Goal: Navigation & Orientation: Find specific page/section

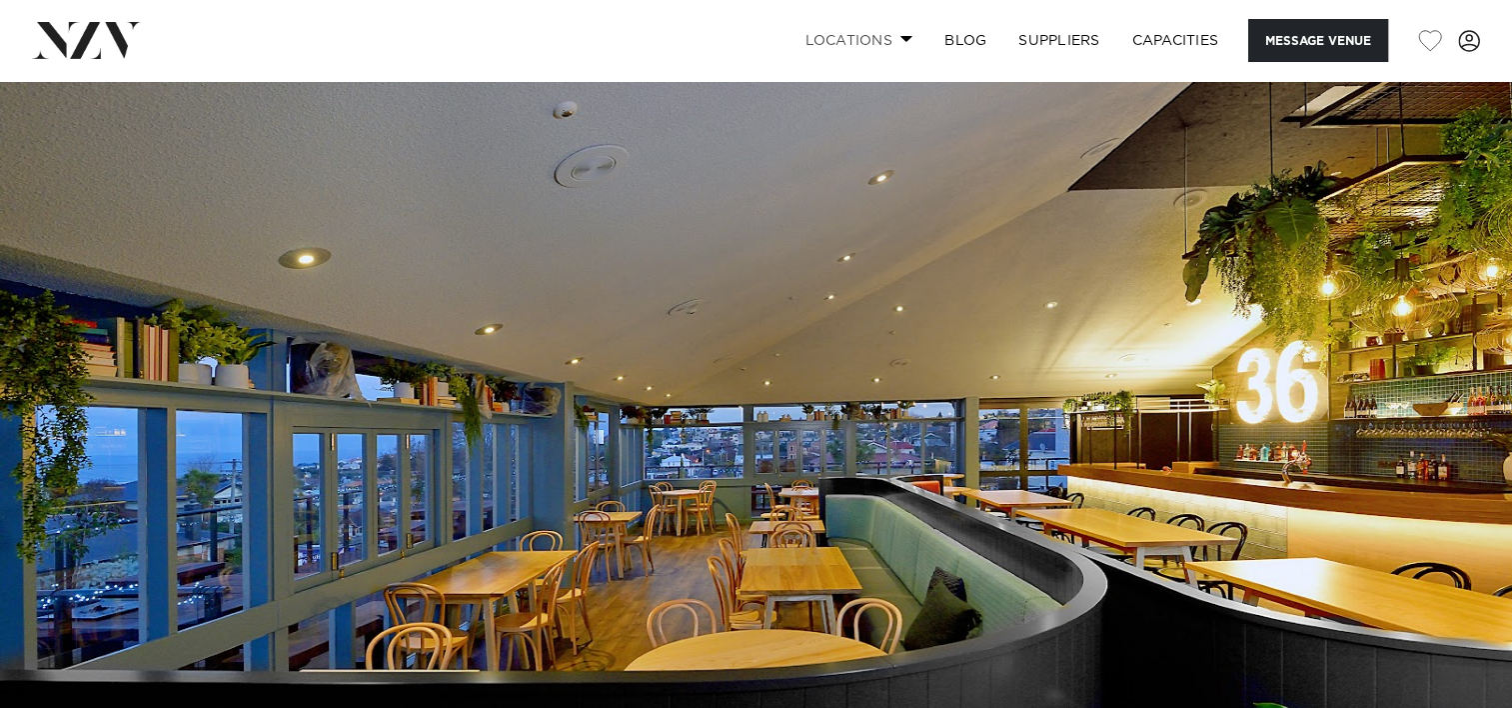
click at [902, 39] on span at bounding box center [907, 38] width 13 height 7
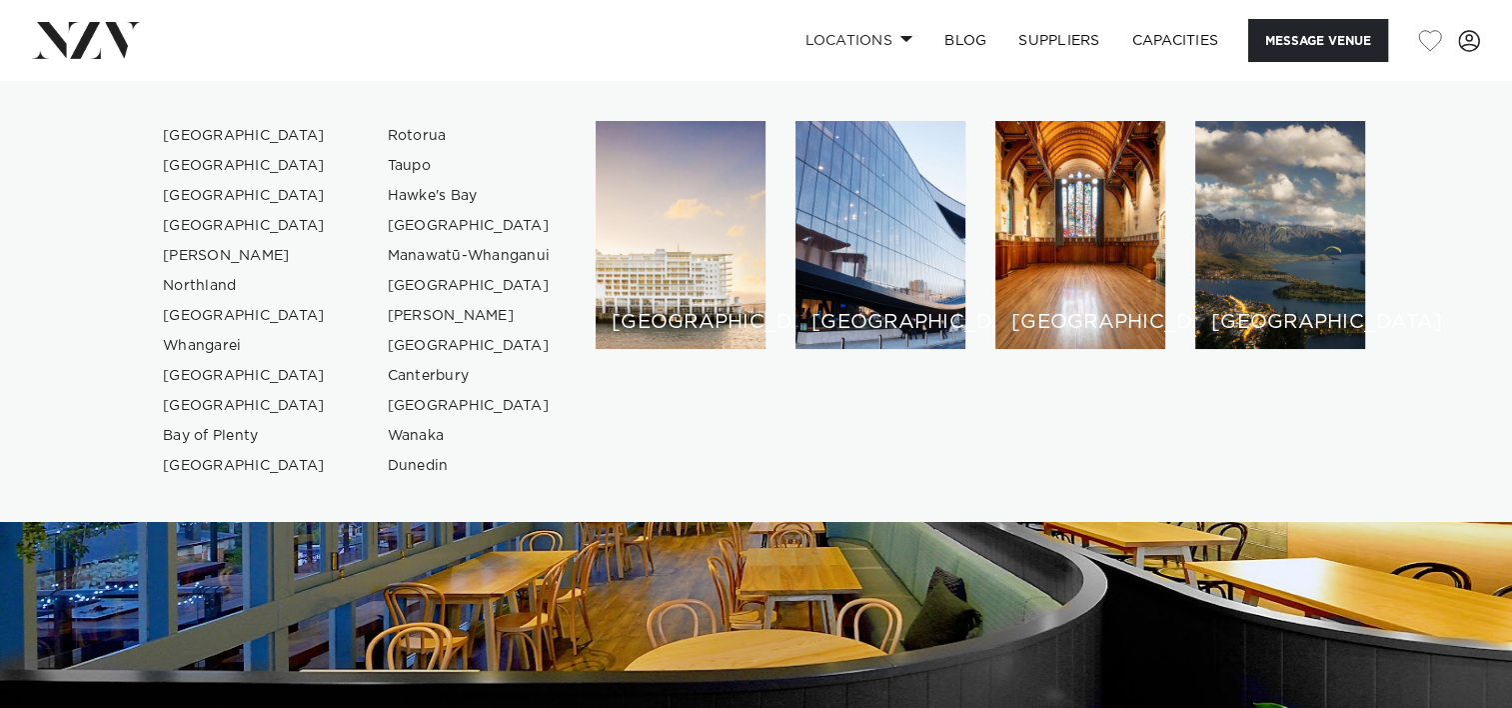
click at [1139, 642] on img at bounding box center [756, 435] width 1512 height 709
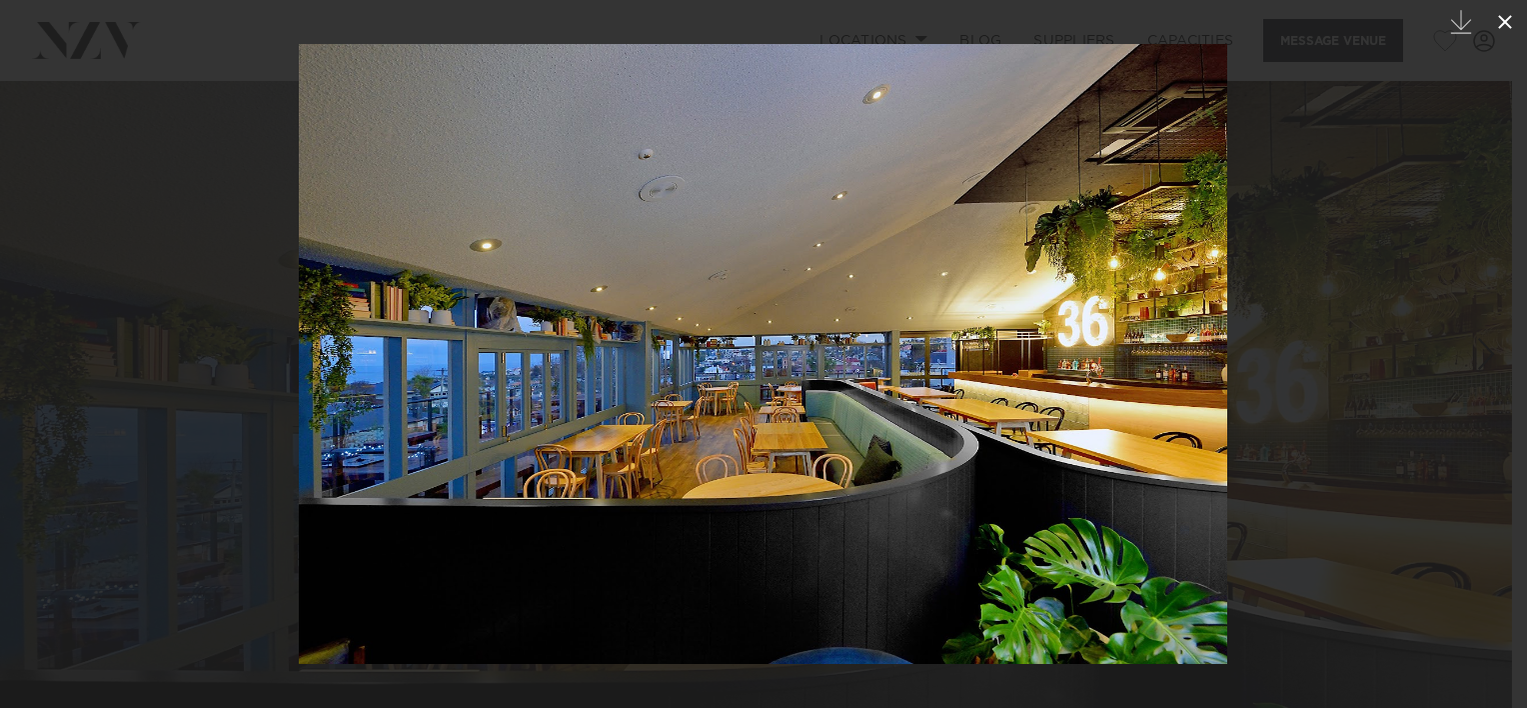
click at [1506, 20] on icon at bounding box center [1505, 22] width 14 height 14
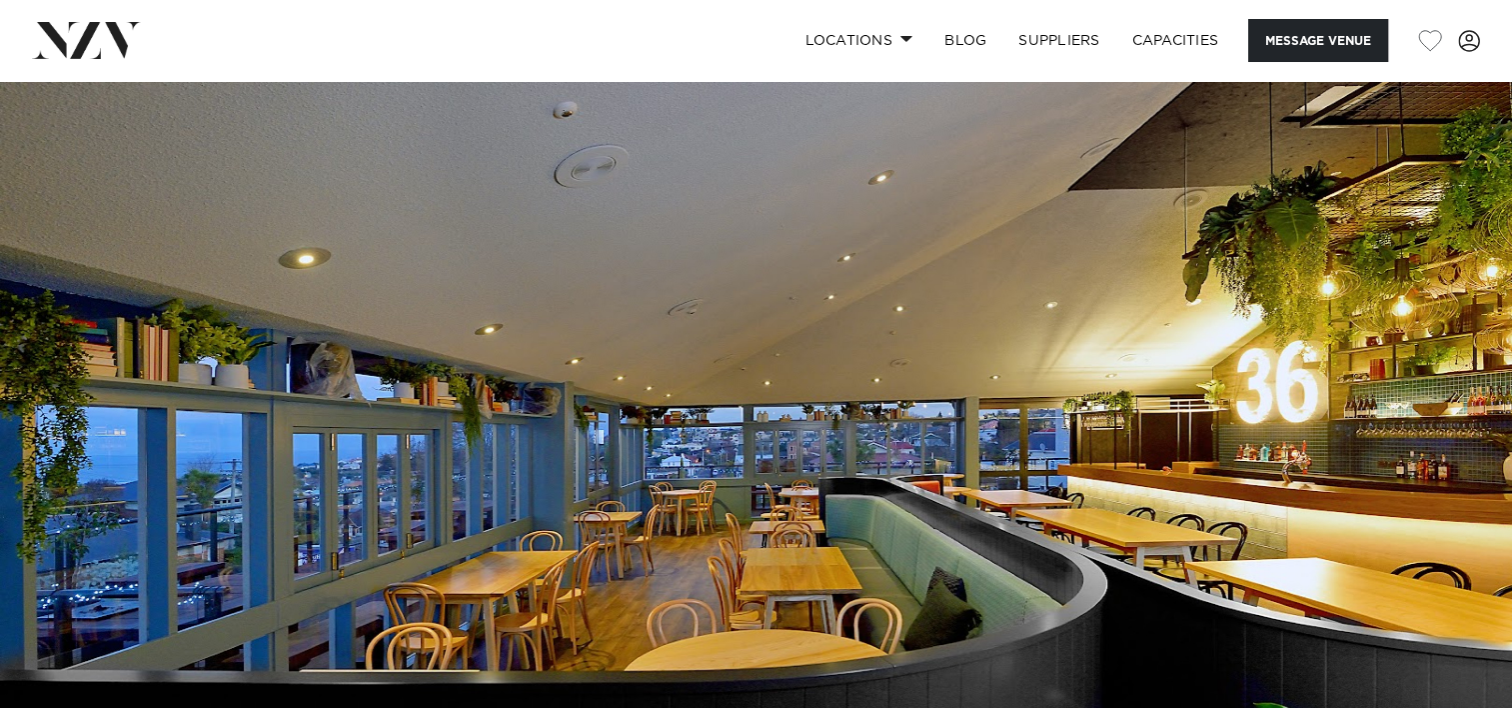
click at [1506, 20] on div "Locations Auckland Wellington Christchurch Queenstown Hamilton Northland Bay of…" at bounding box center [756, 40] width 1512 height 43
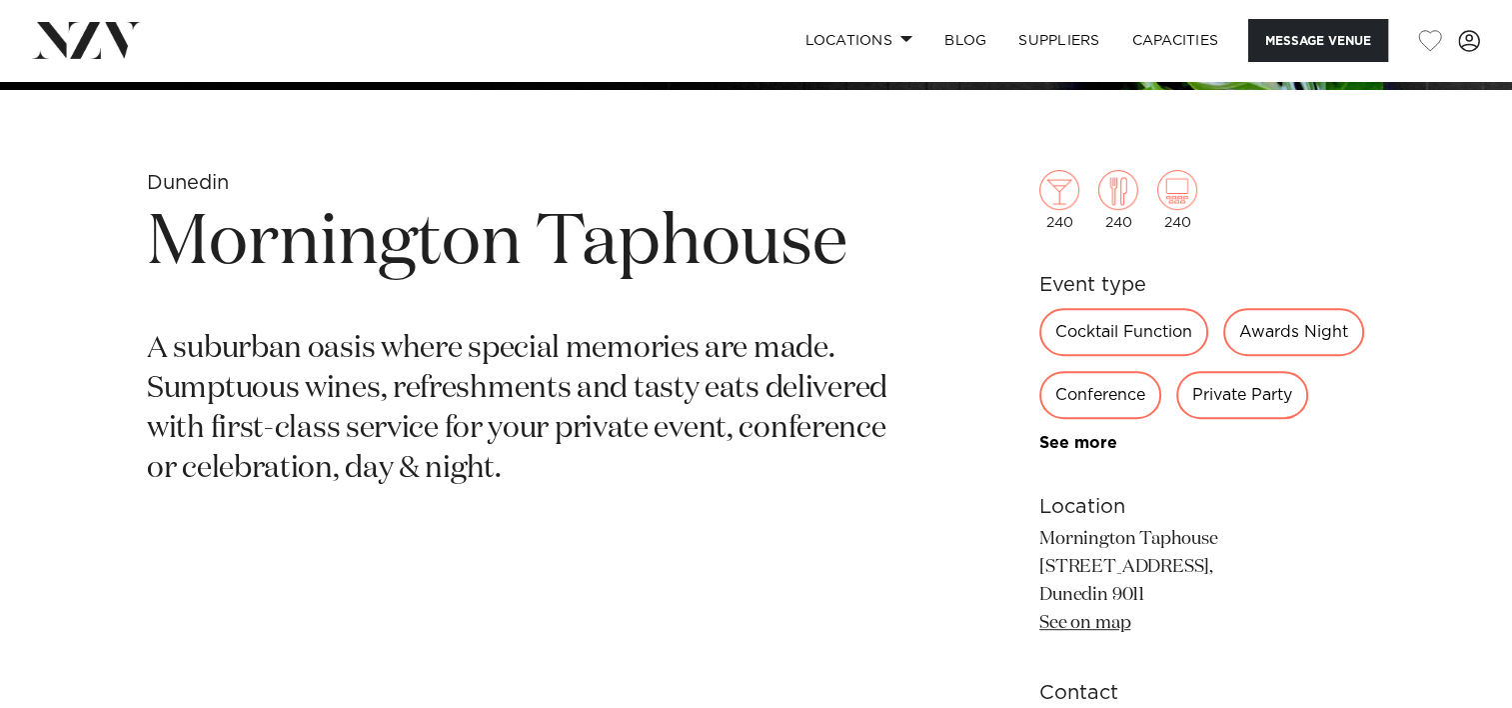
scroll to position [704, 0]
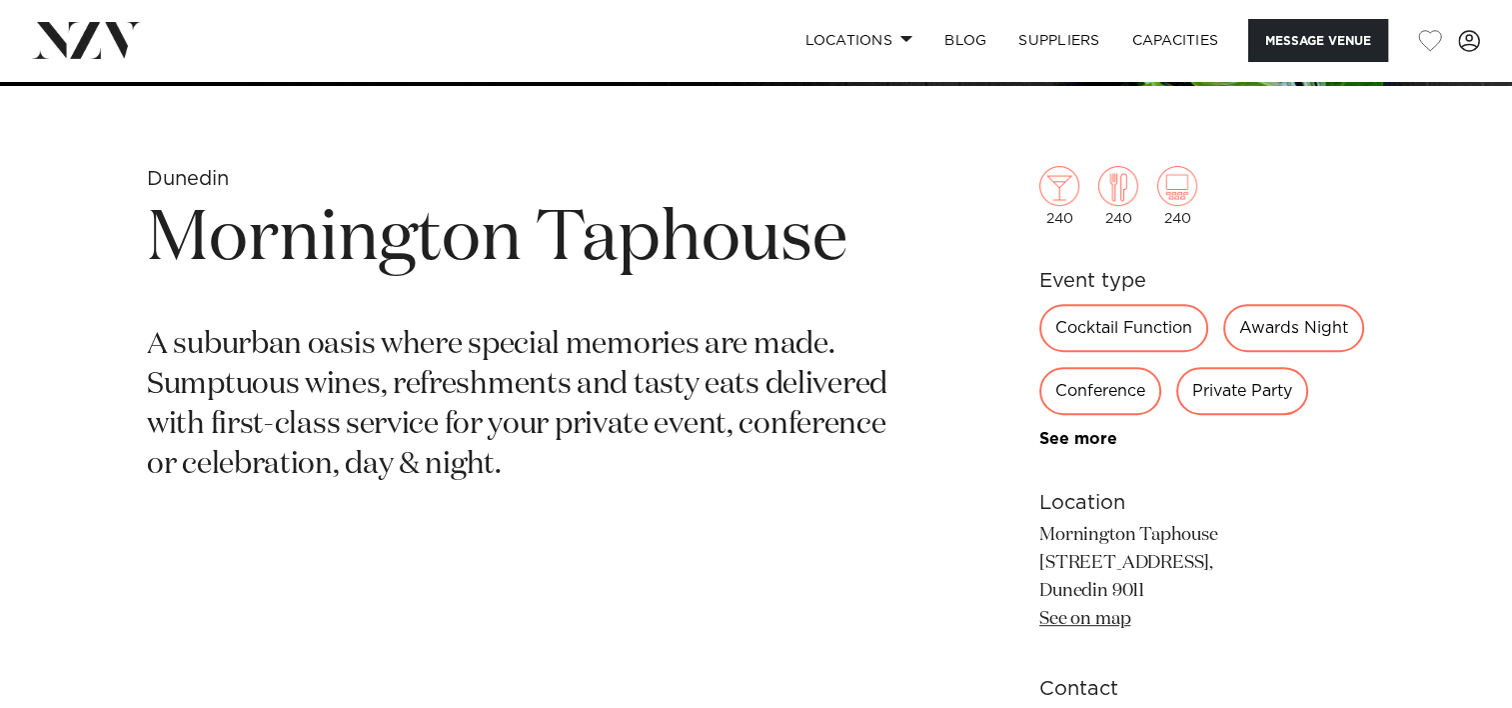
click at [1263, 400] on div "Private Party" at bounding box center [1242, 391] width 132 height 48
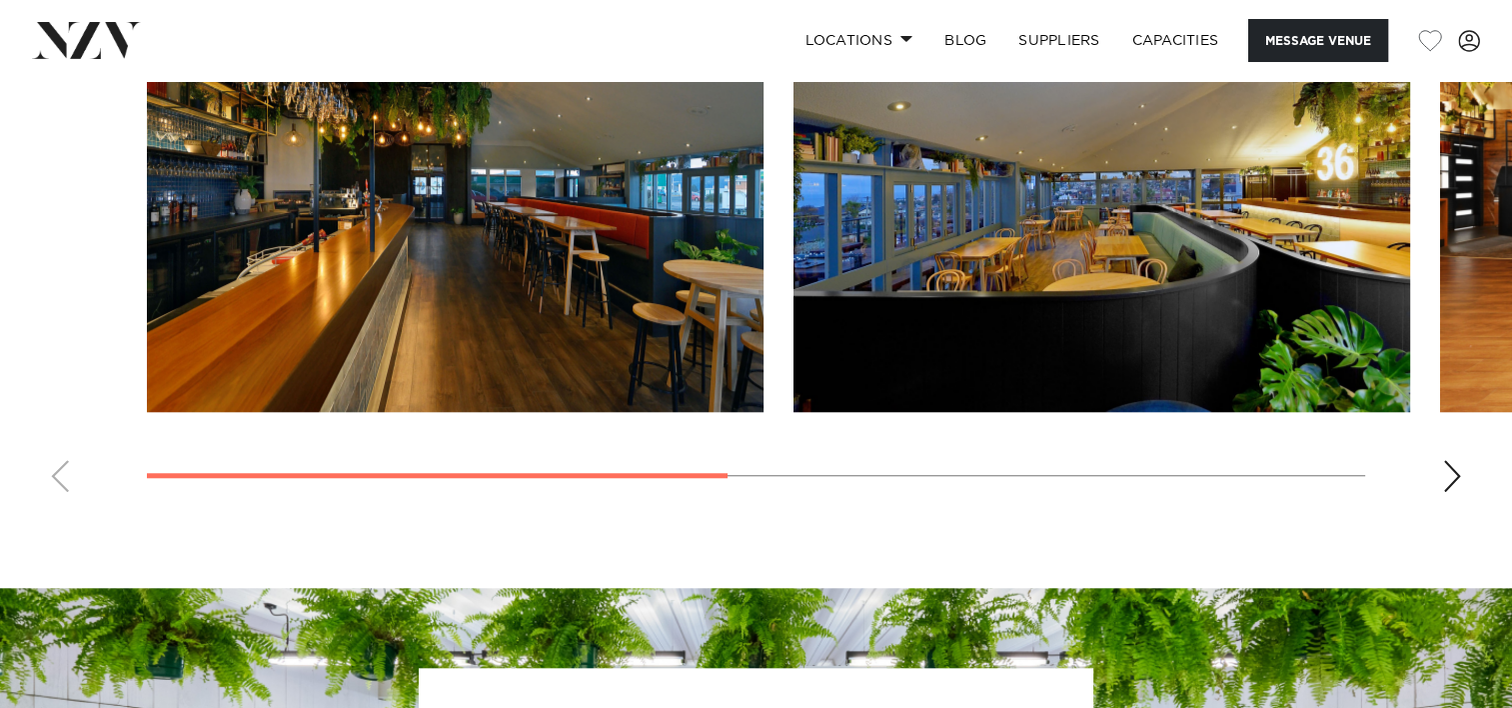
scroll to position [1647, 0]
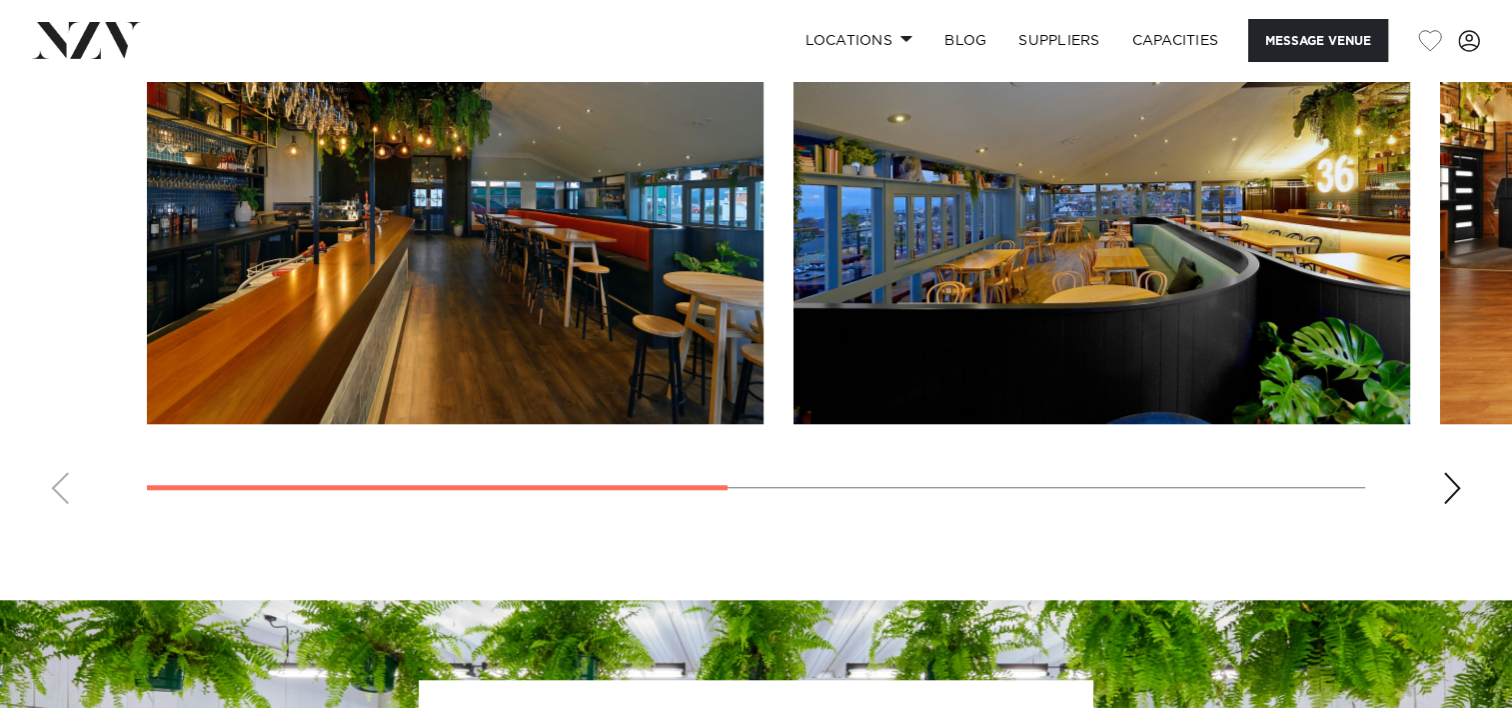
click at [1454, 485] on div "Next slide" at bounding box center [1452, 488] width 20 height 32
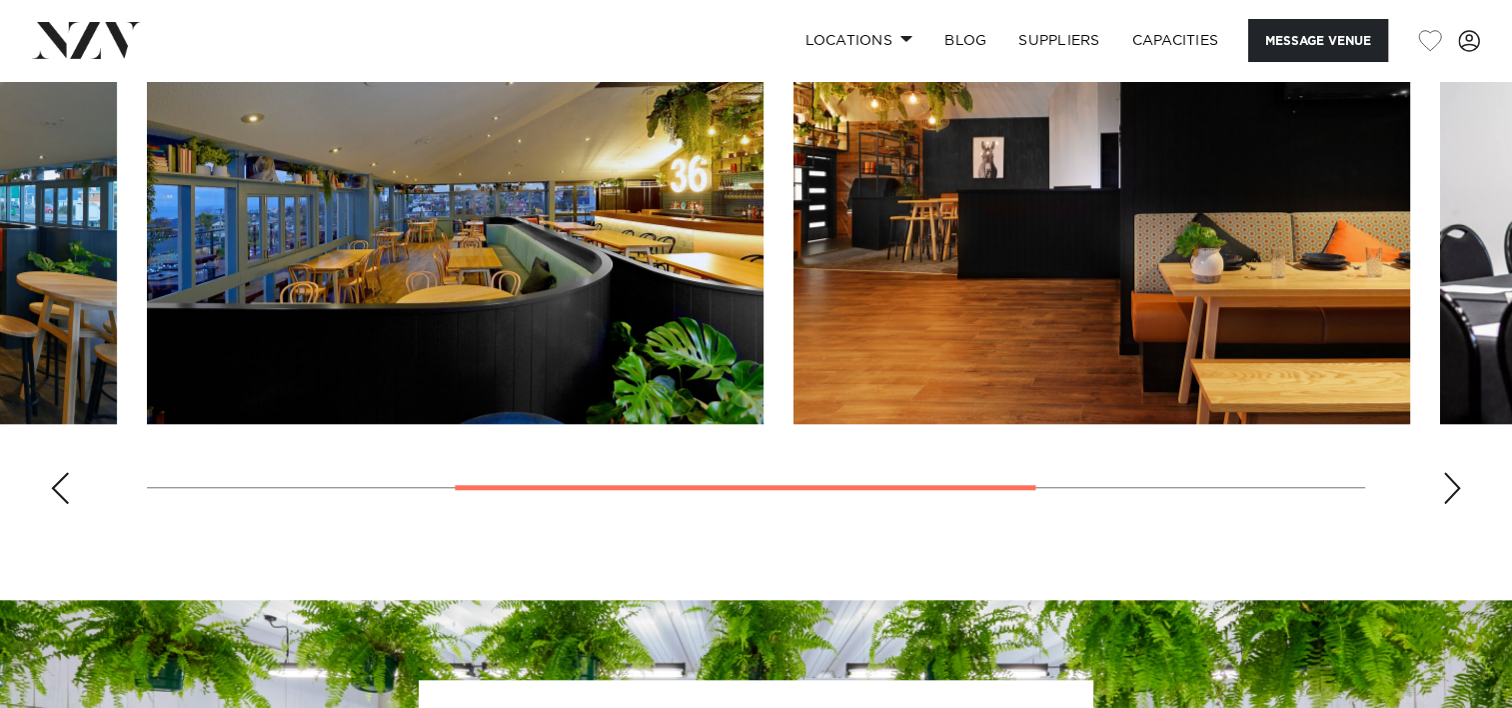
click at [1454, 485] on div "Next slide" at bounding box center [1452, 488] width 20 height 32
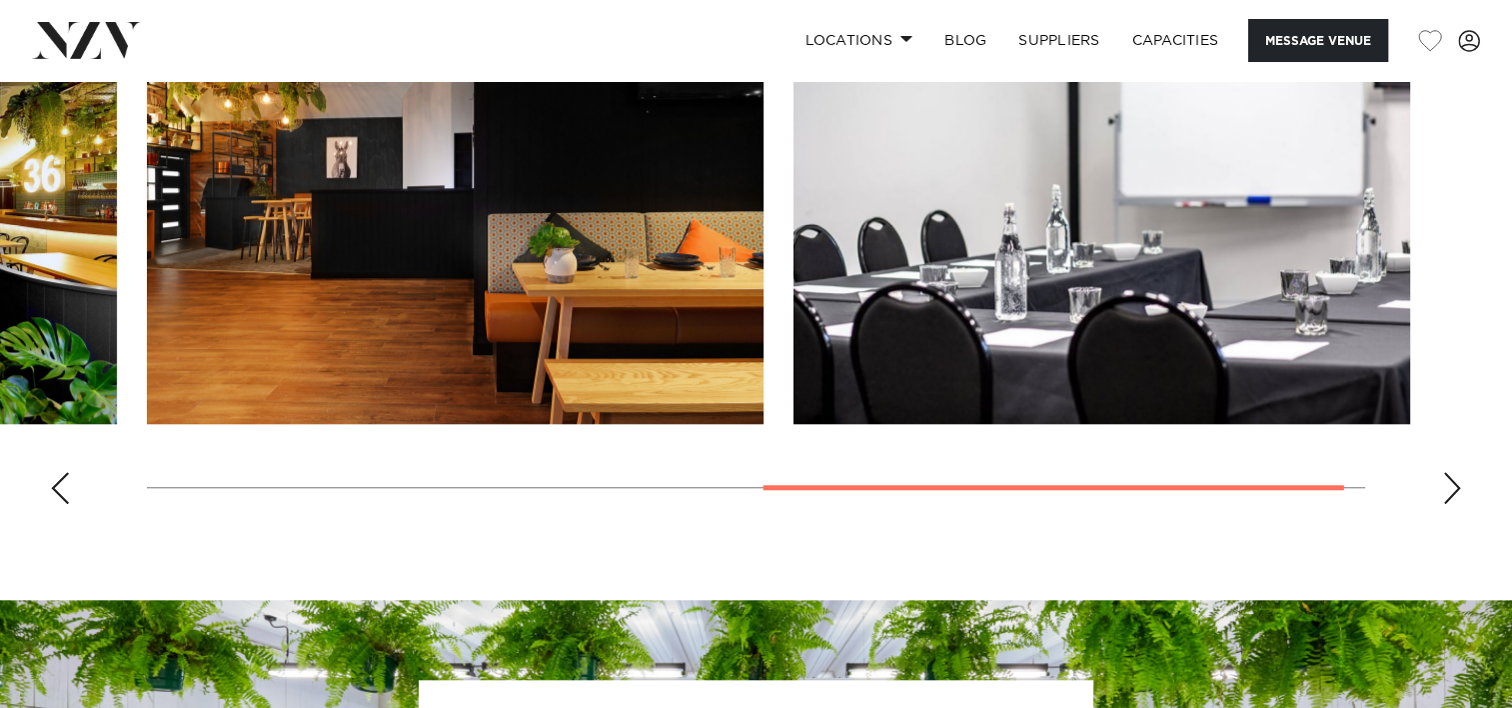
click at [1454, 485] on div "Next slide" at bounding box center [1452, 488] width 20 height 32
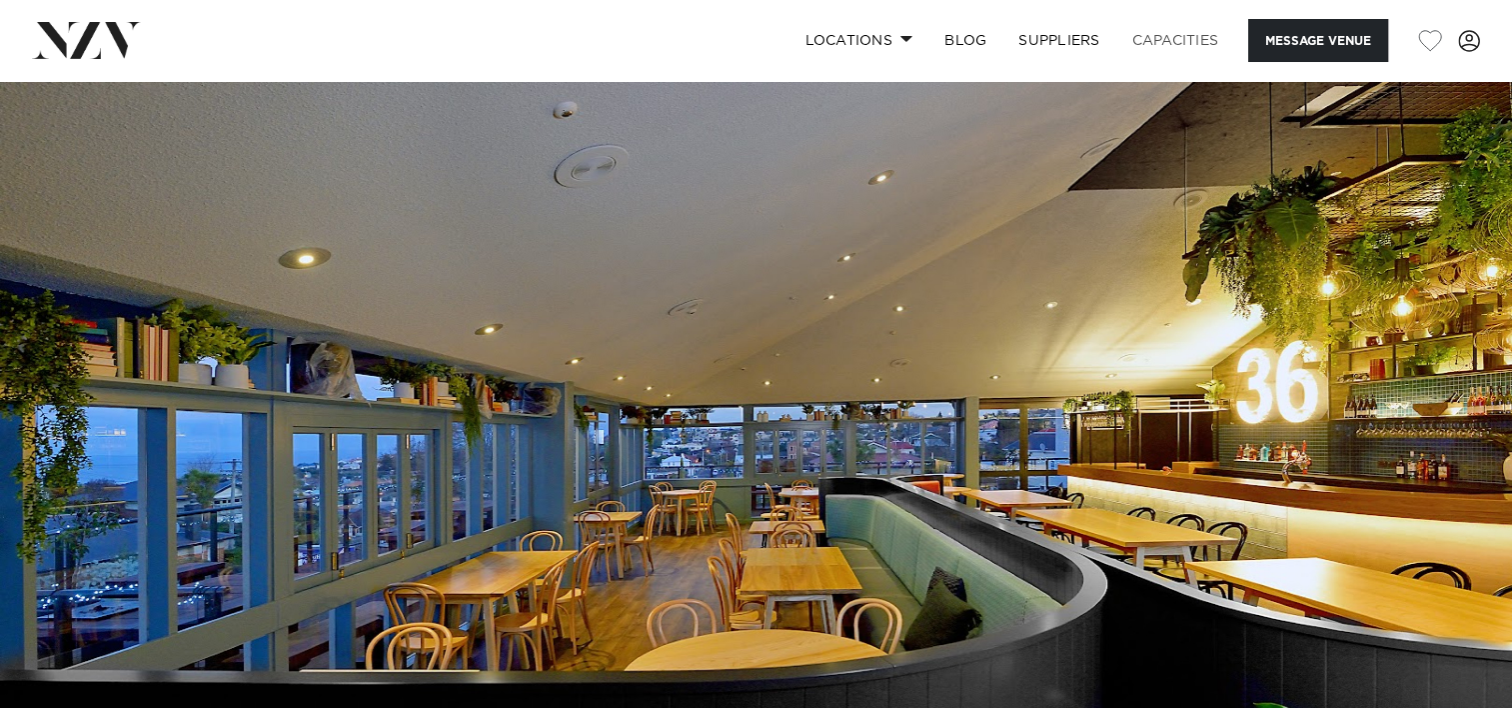
click at [1170, 40] on link "Capacities" at bounding box center [1175, 40] width 119 height 43
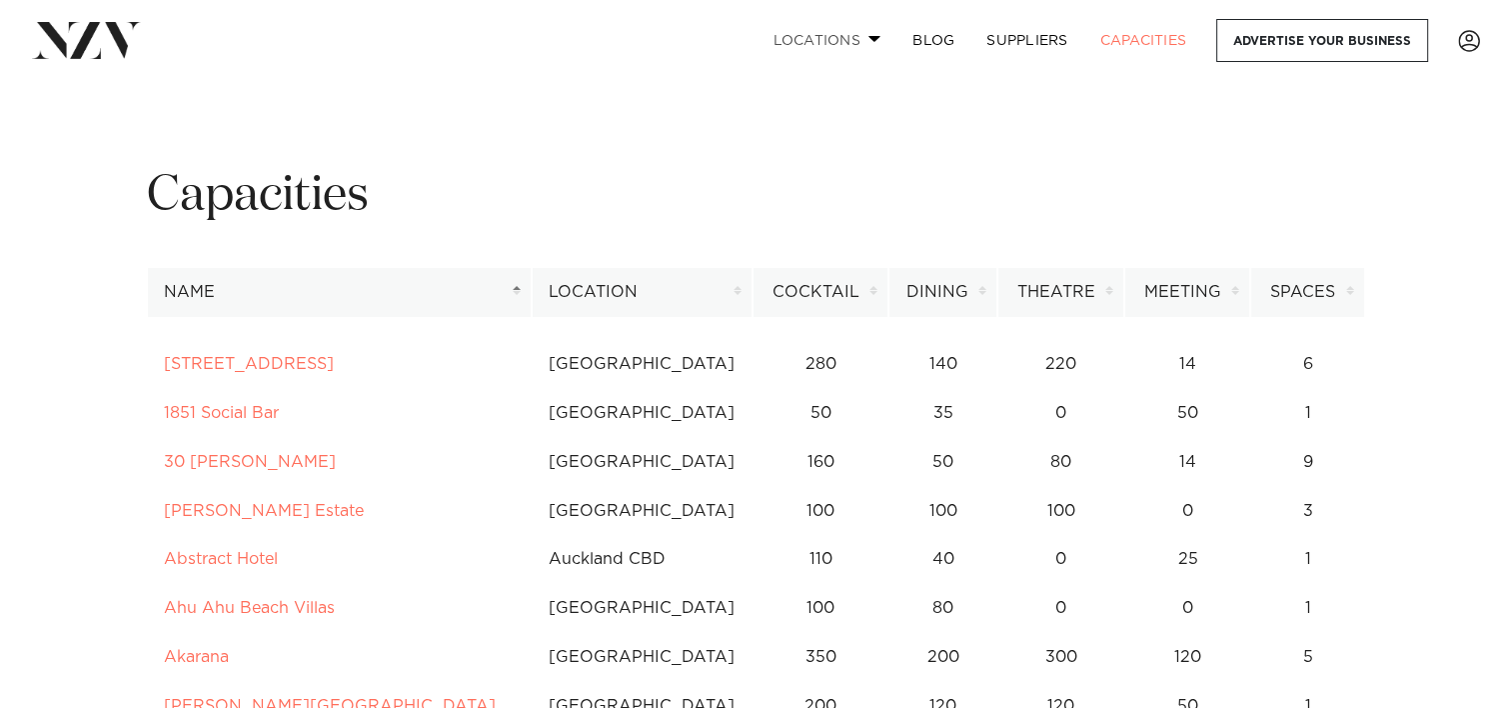
click at [874, 37] on span at bounding box center [875, 38] width 13 height 7
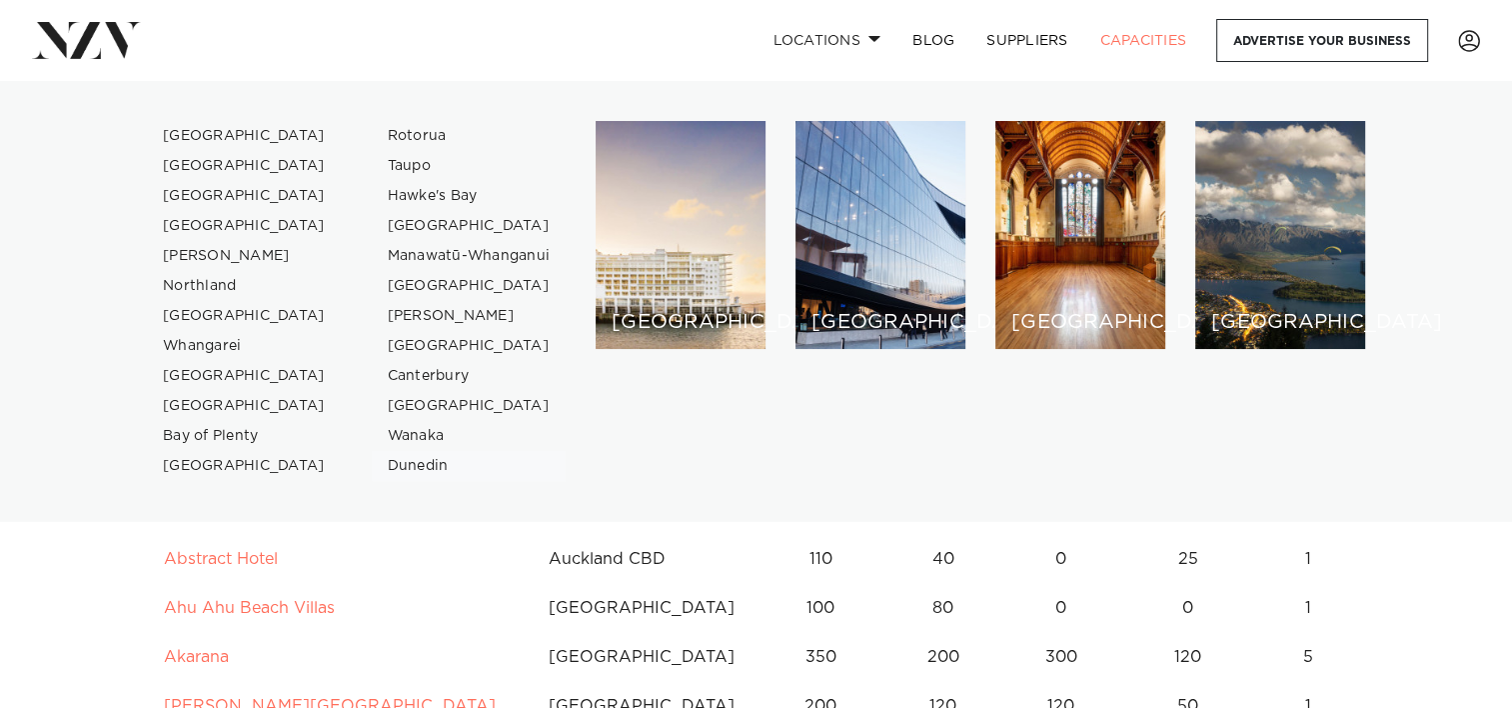
click at [426, 467] on link "Dunedin" at bounding box center [469, 466] width 195 height 30
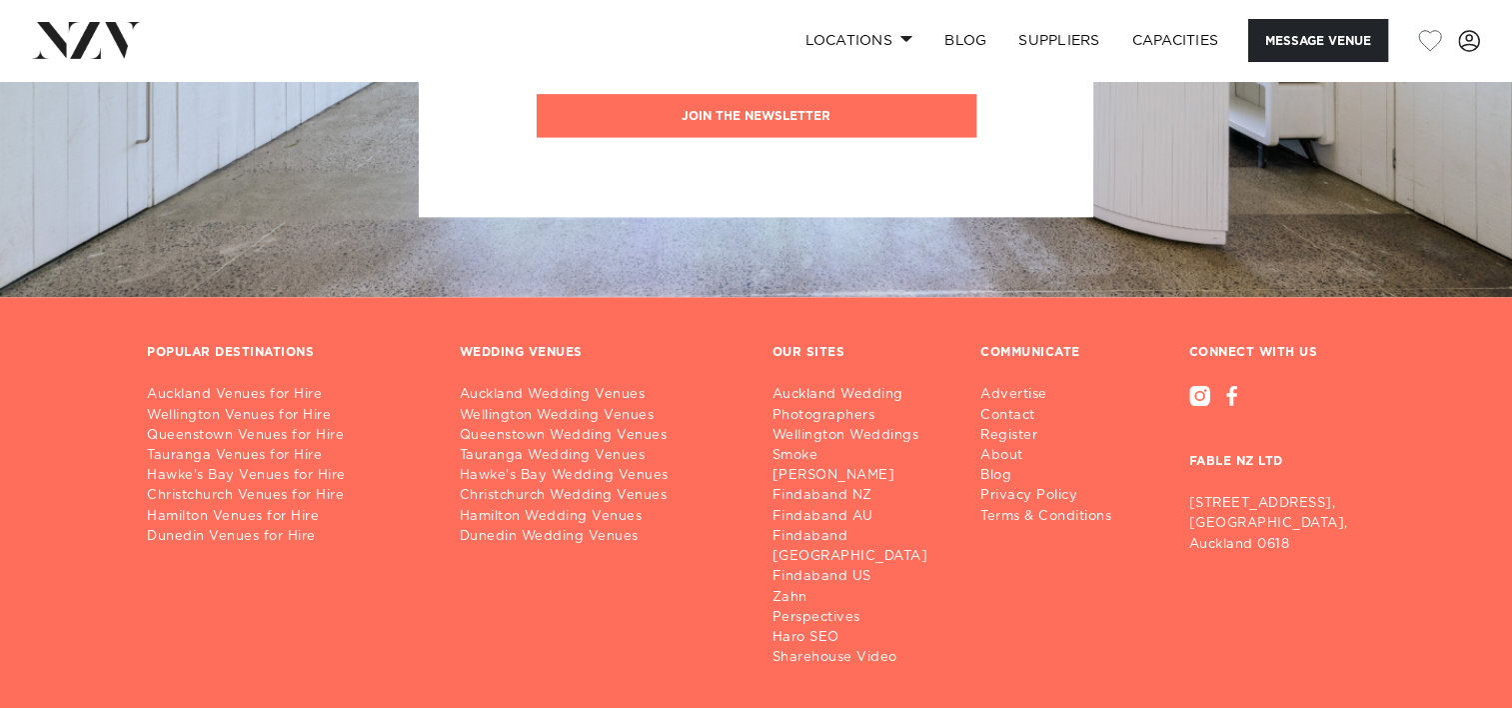
scroll to position [2656, 0]
